Goal: Book appointment/travel/reservation

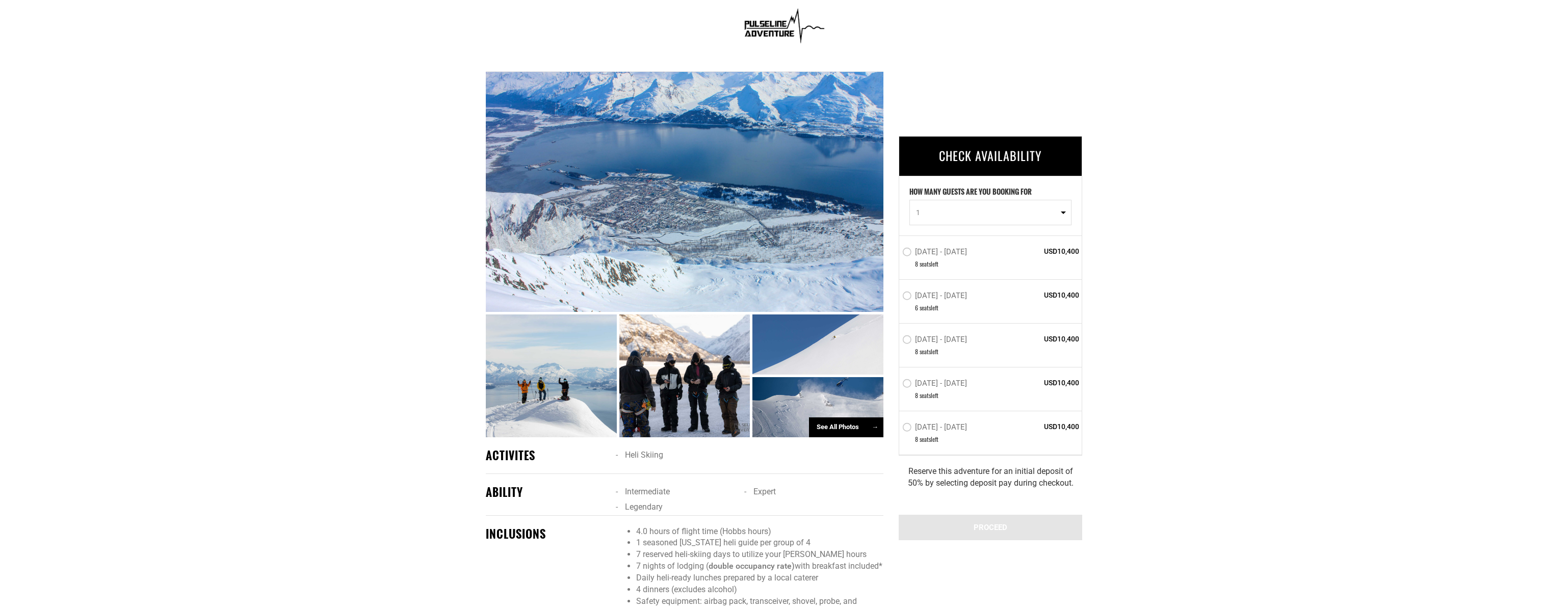
scroll to position [691, 0]
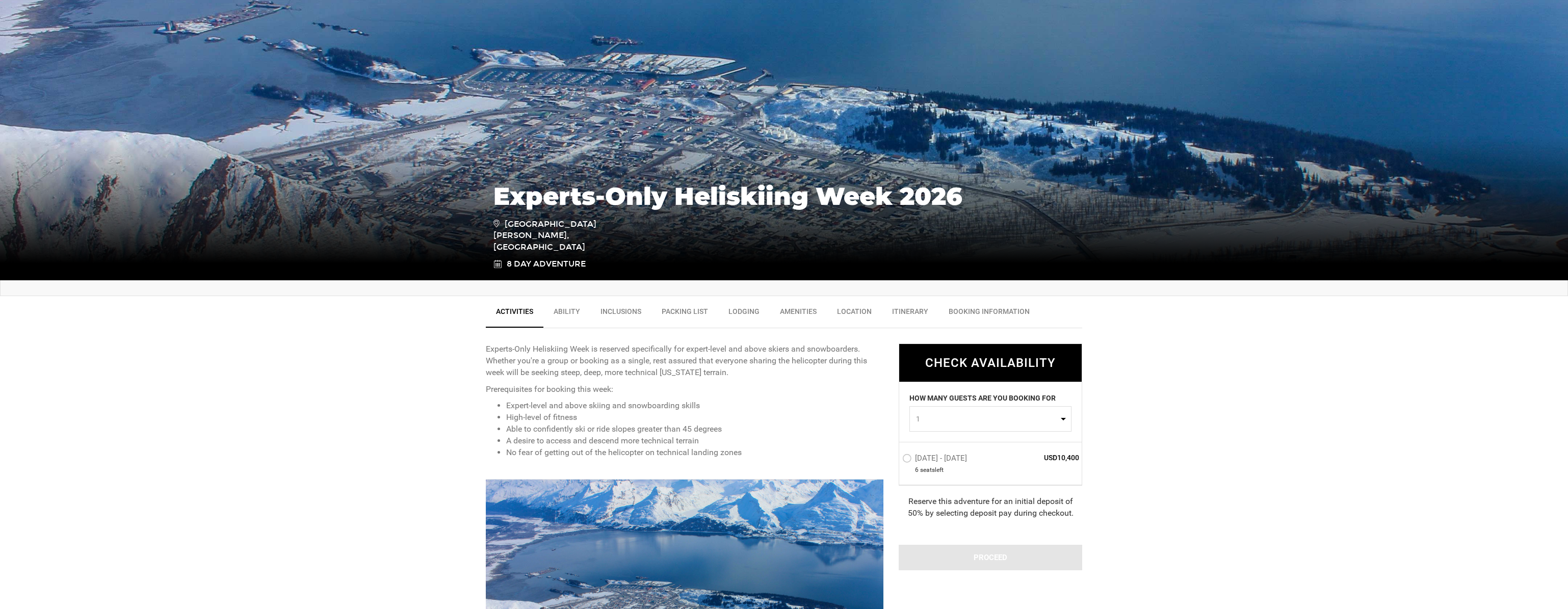
scroll to position [166, 0]
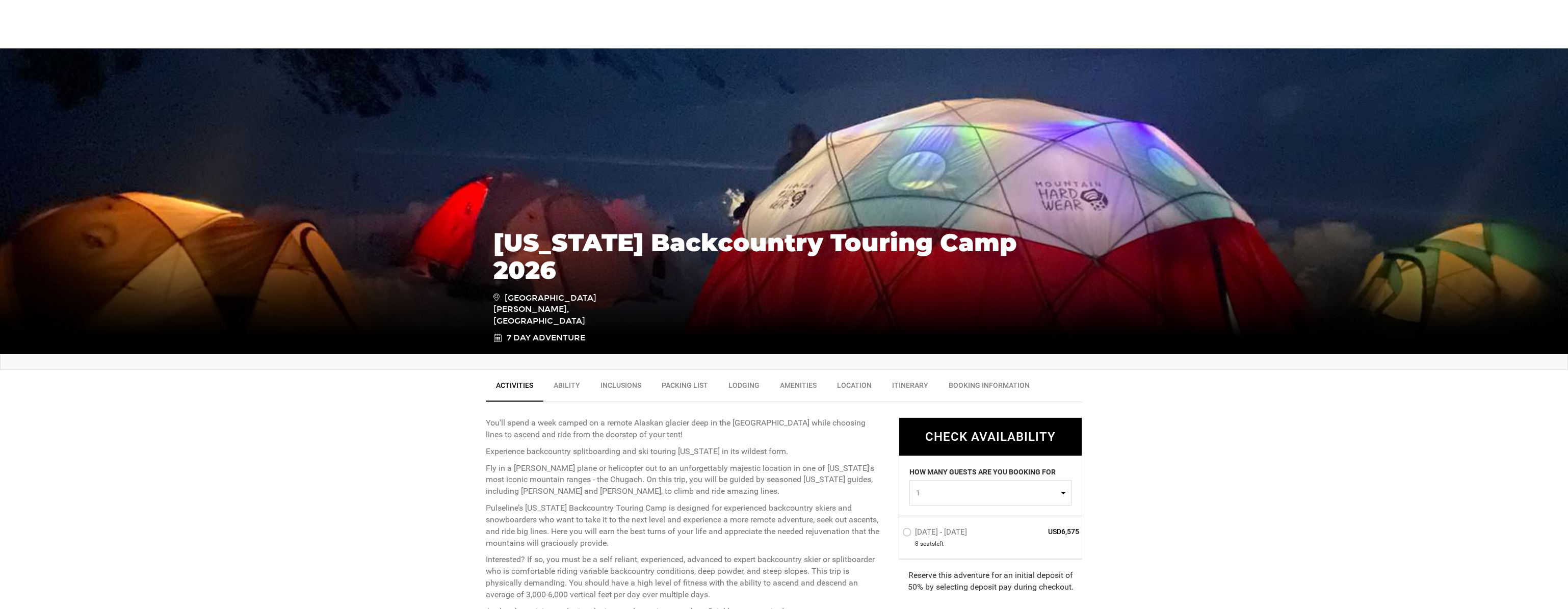
scroll to position [660, 0]
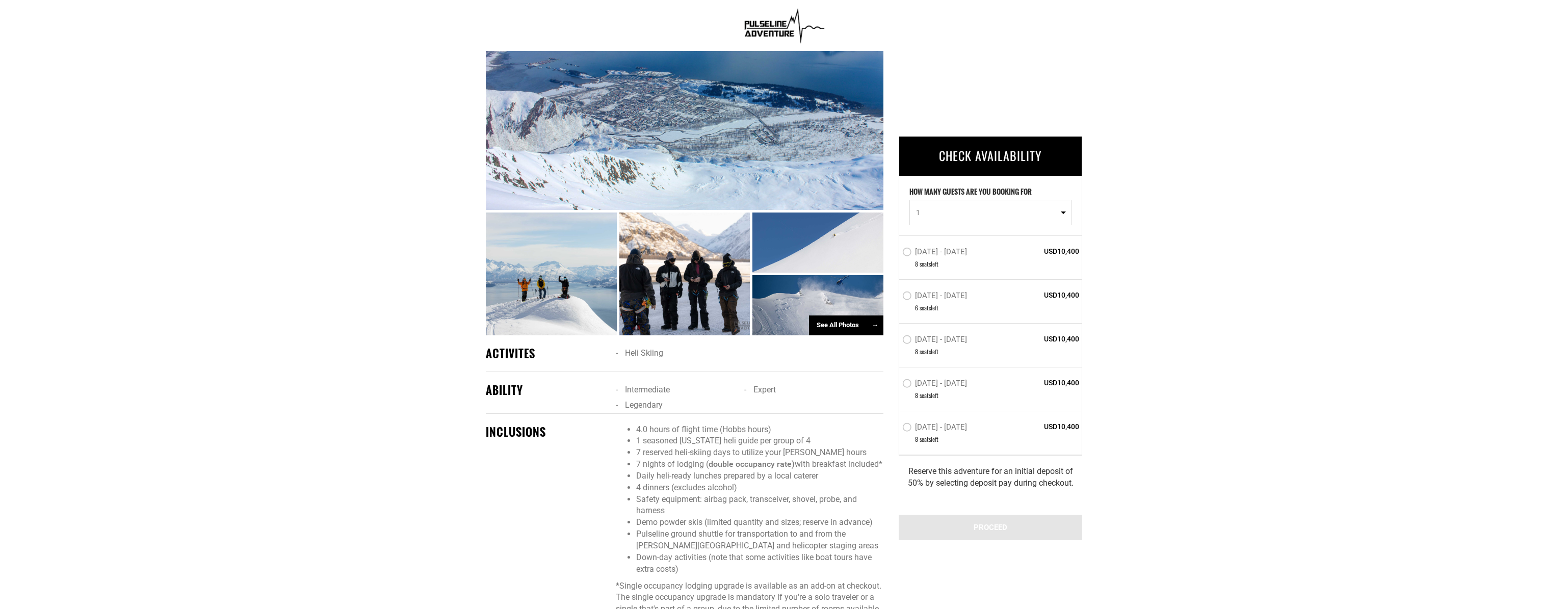
scroll to position [631, 0]
